Goal: Task Accomplishment & Management: Use online tool/utility

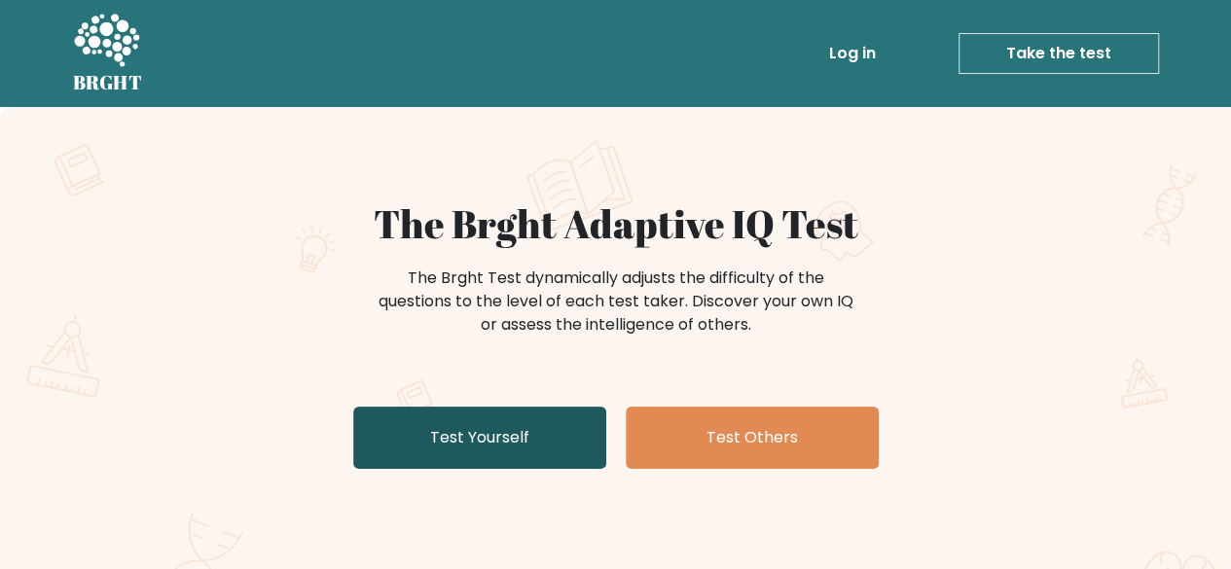
click at [495, 453] on link "Test Yourself" at bounding box center [479, 438] width 253 height 62
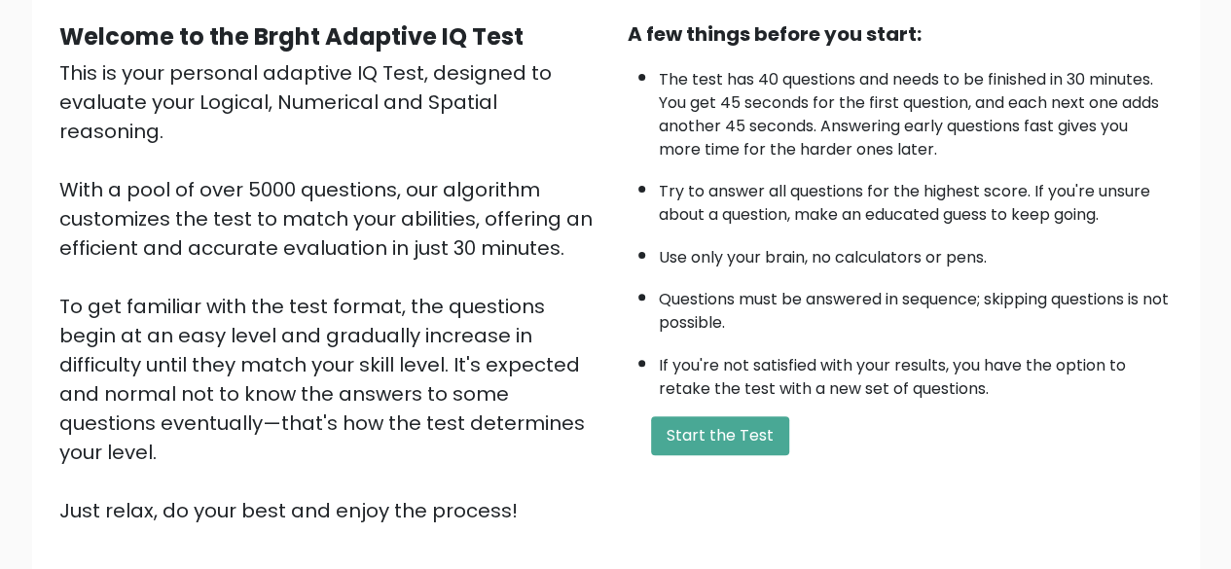
scroll to position [321, 0]
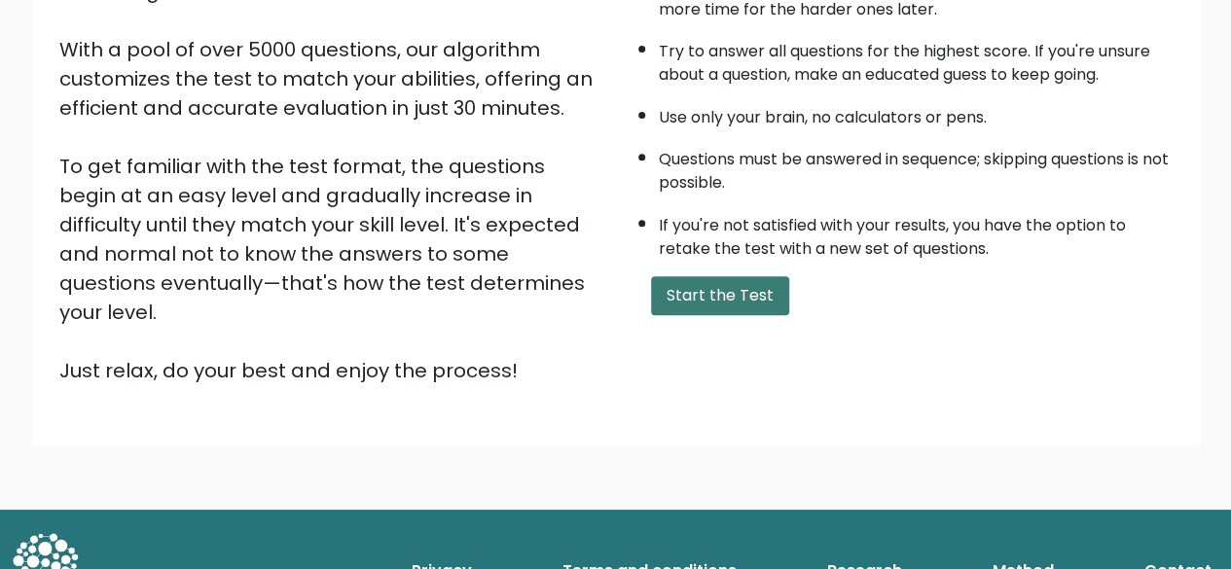
click at [738, 276] on button "Start the Test" at bounding box center [720, 295] width 138 height 39
